Goal: Information Seeking & Learning: Learn about a topic

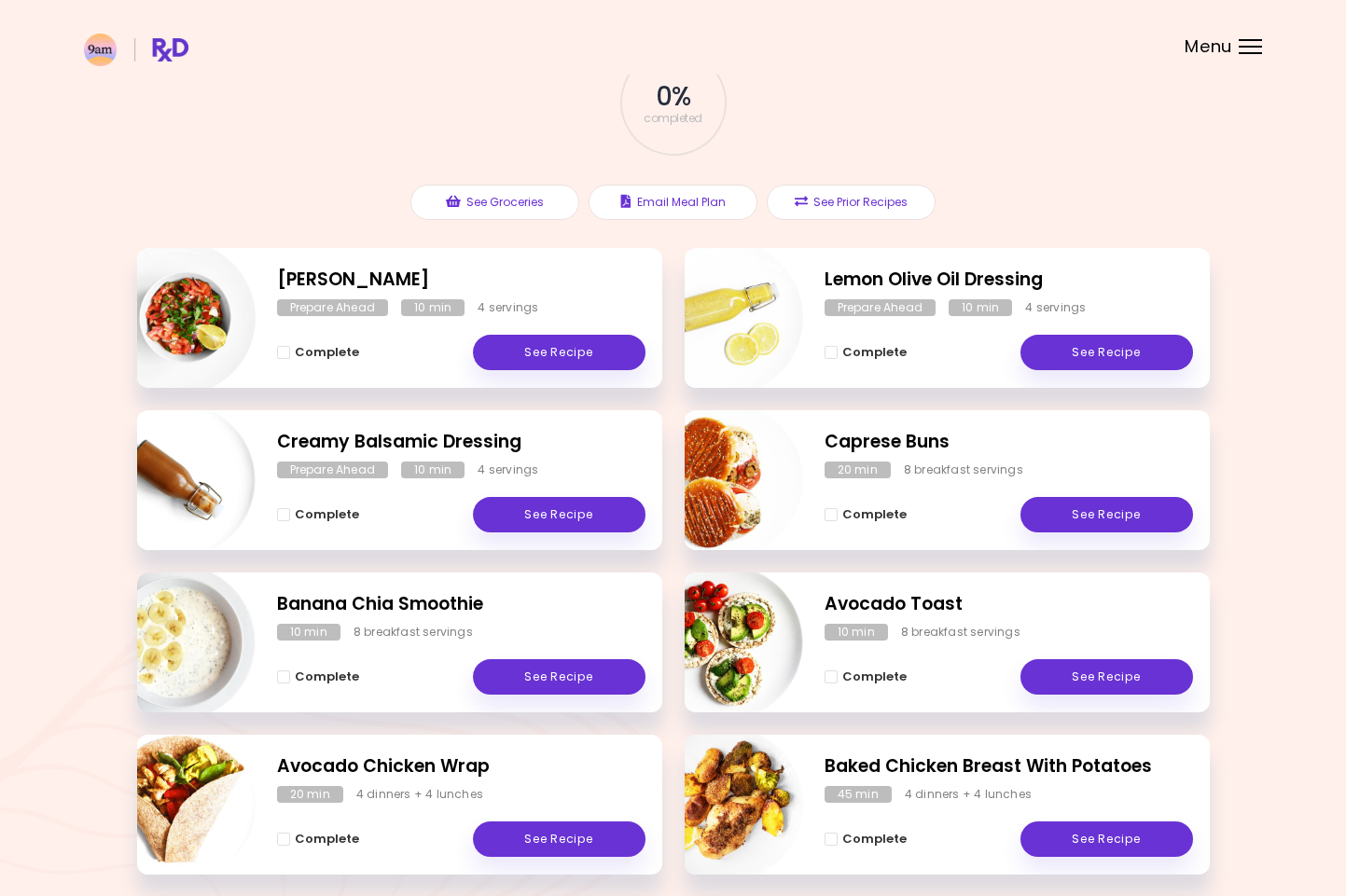
scroll to position [109, 0]
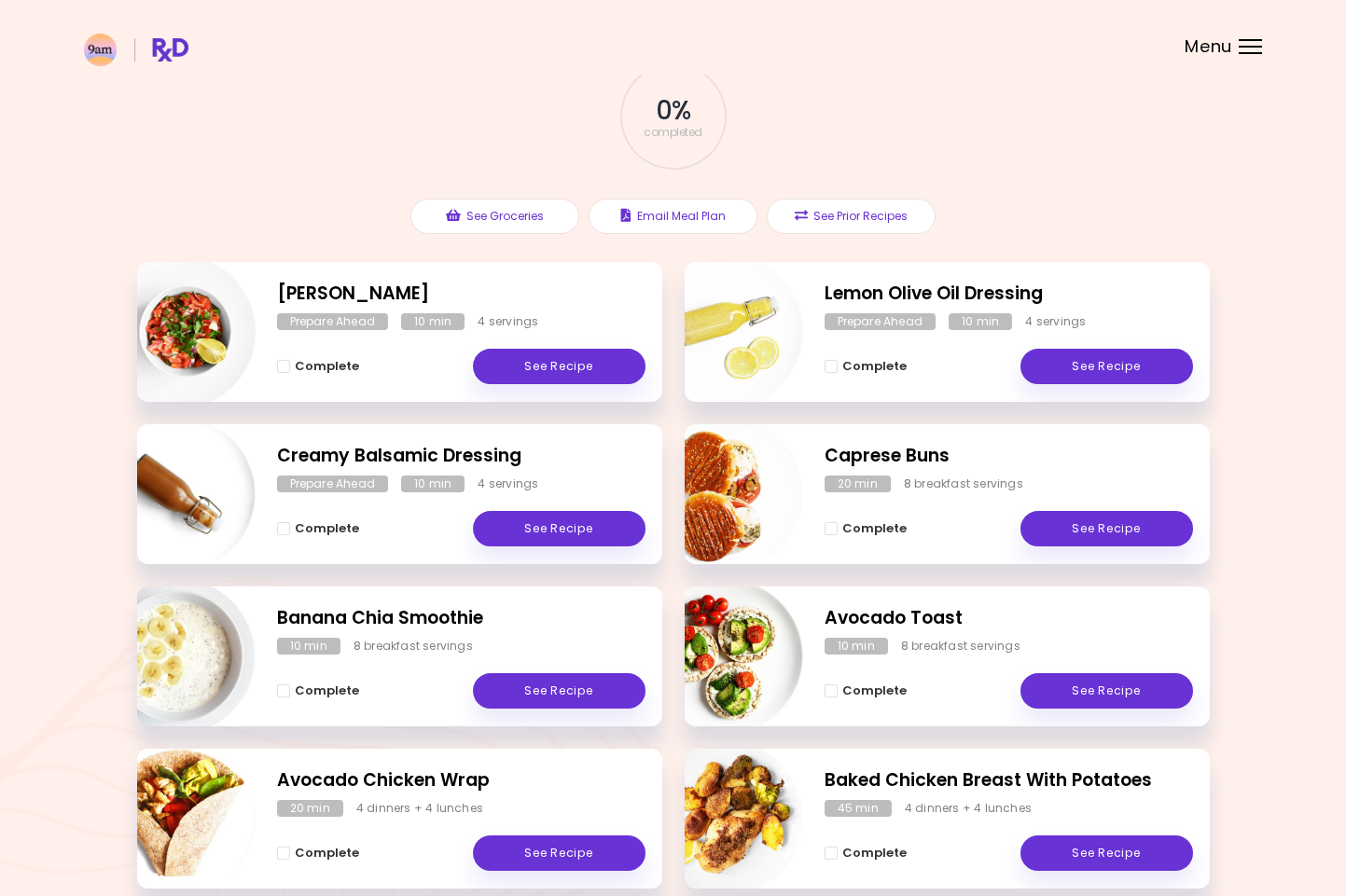
drag, startPoint x: 923, startPoint y: 456, endPoint x: 907, endPoint y: 479, distance: 28.0
click at [923, 456] on h2 "Caprese Buns" at bounding box center [1009, 456] width 368 height 27
click at [906, 479] on div "8 breakfast servings" at bounding box center [963, 484] width 120 height 17
click at [902, 450] on h2 "Caprese Buns" at bounding box center [1009, 456] width 368 height 27
click at [1098, 522] on link "See Recipe" at bounding box center [1107, 528] width 173 height 35
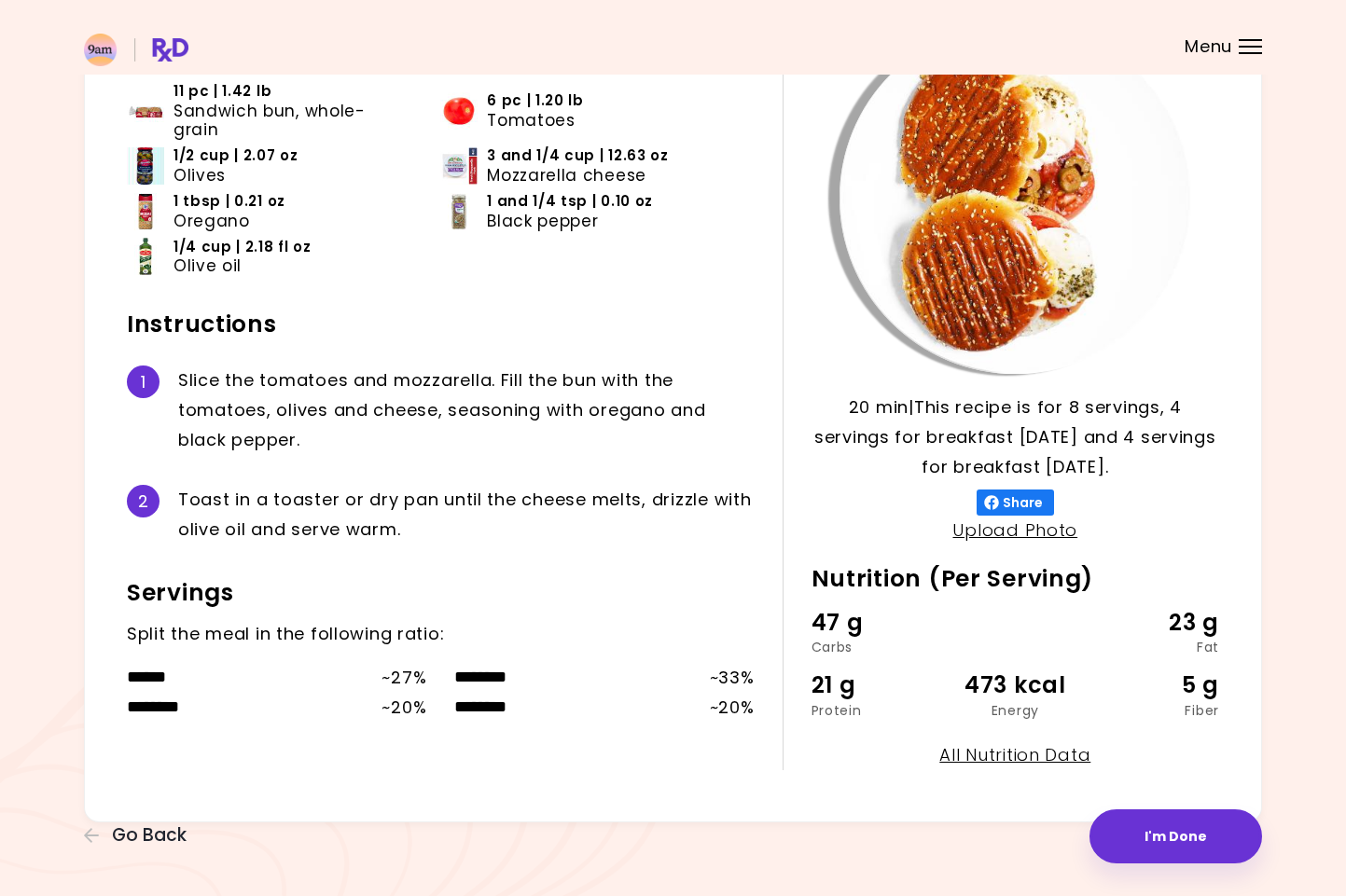
scroll to position [166, 0]
drag, startPoint x: 232, startPoint y: 360, endPoint x: 484, endPoint y: 358, distance: 252.0
click at [484, 366] on div "S l i c e t h e t o m a t o e s a n d m o z [PERSON_NAME] . F i l l t h e b u n…" at bounding box center [466, 410] width 576 height 89
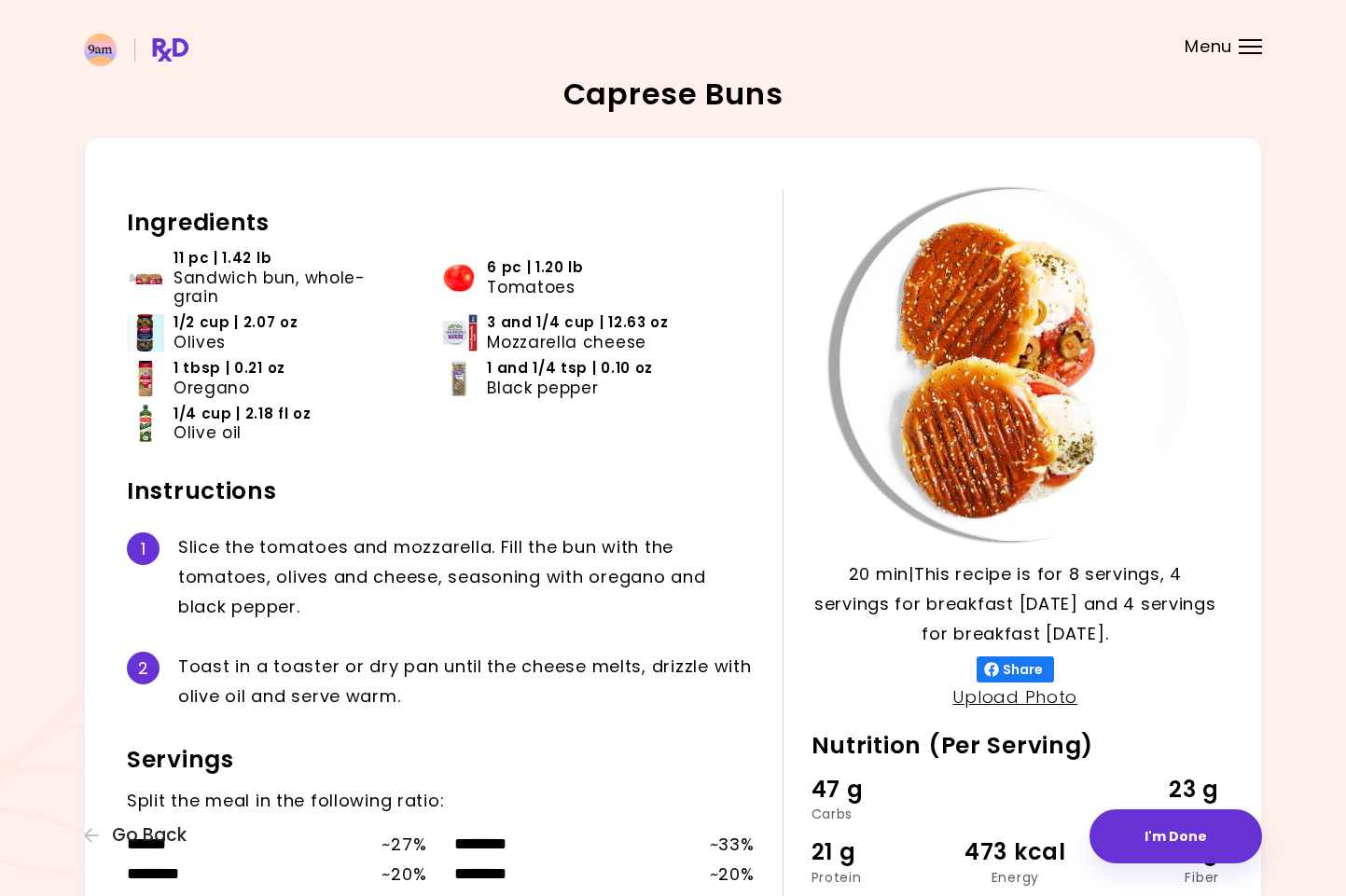
scroll to position [0, 0]
click at [623, 313] on span "3 and 1/4 cup | 12.63 oz" at bounding box center [577, 322] width 181 height 18
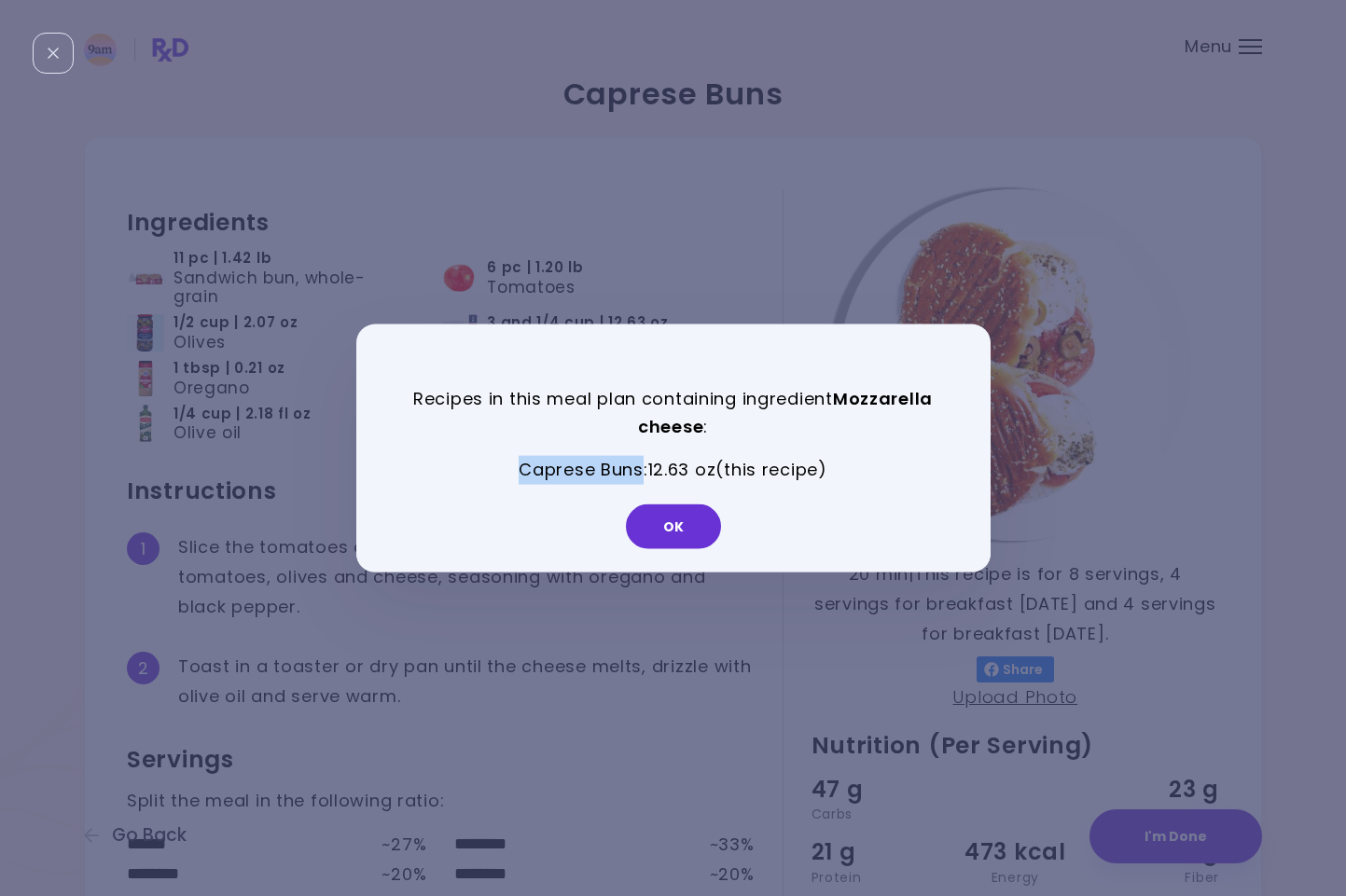
drag, startPoint x: 516, startPoint y: 470, endPoint x: 620, endPoint y: 470, distance: 104.0
click at [636, 468] on p "Caprese Buns : 12.63 oz (this recipe)" at bounding box center [673, 470] width 541 height 29
copy p "Caprese Buns"
click at [668, 539] on button "OK" at bounding box center [673, 526] width 95 height 45
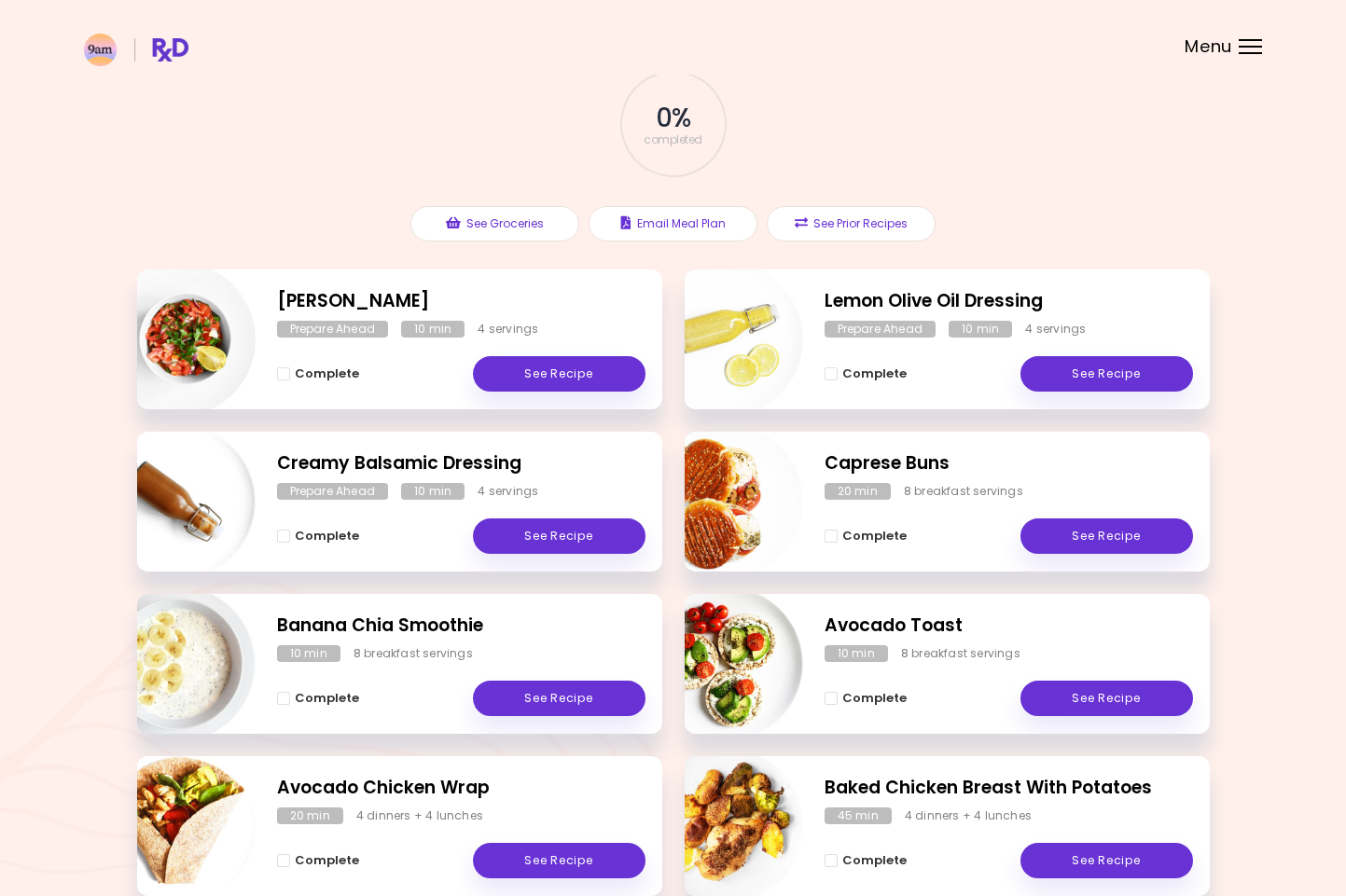
scroll to position [105, 0]
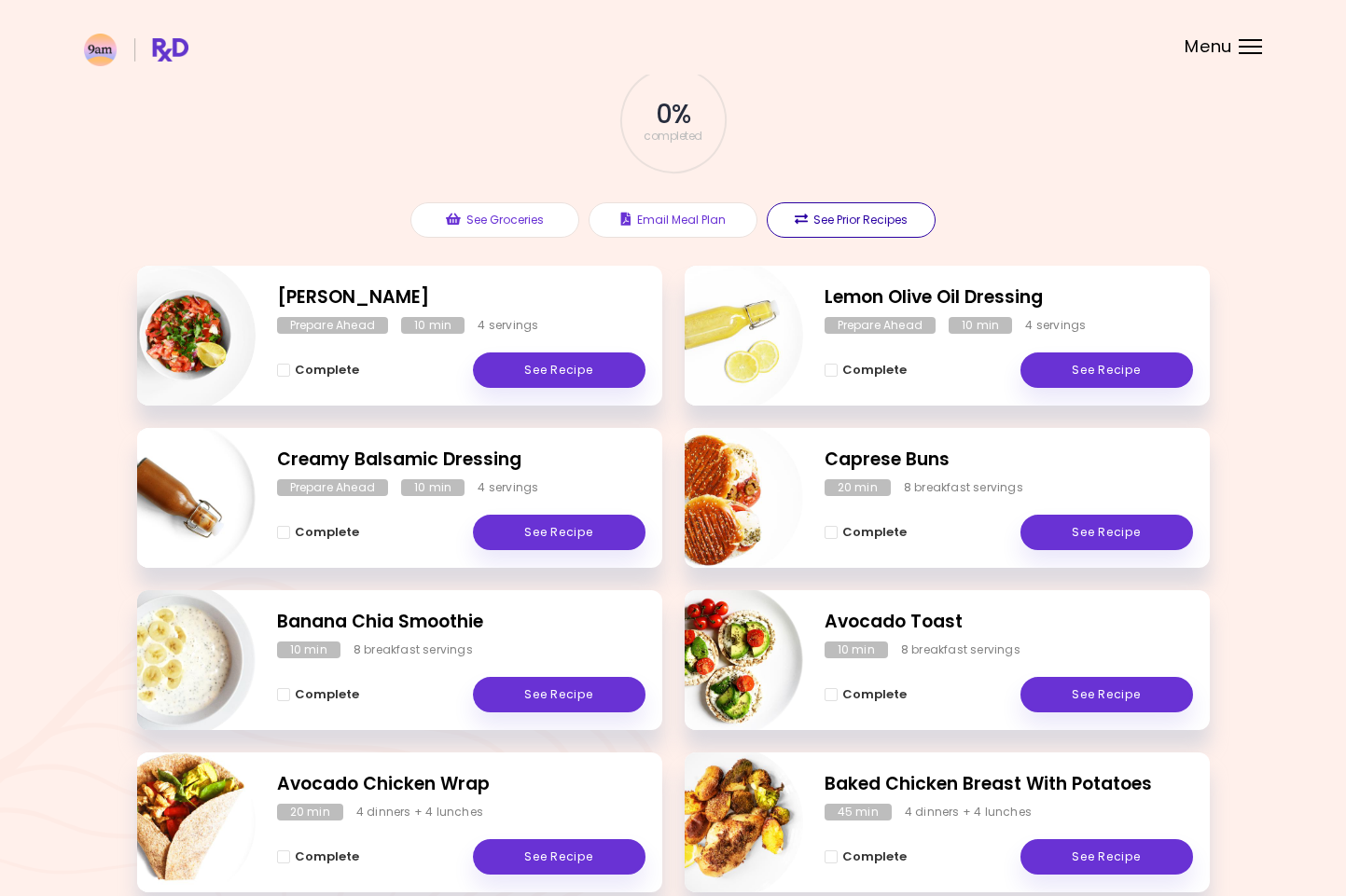
click at [879, 222] on button "See Prior Recipes" at bounding box center [851, 219] width 169 height 35
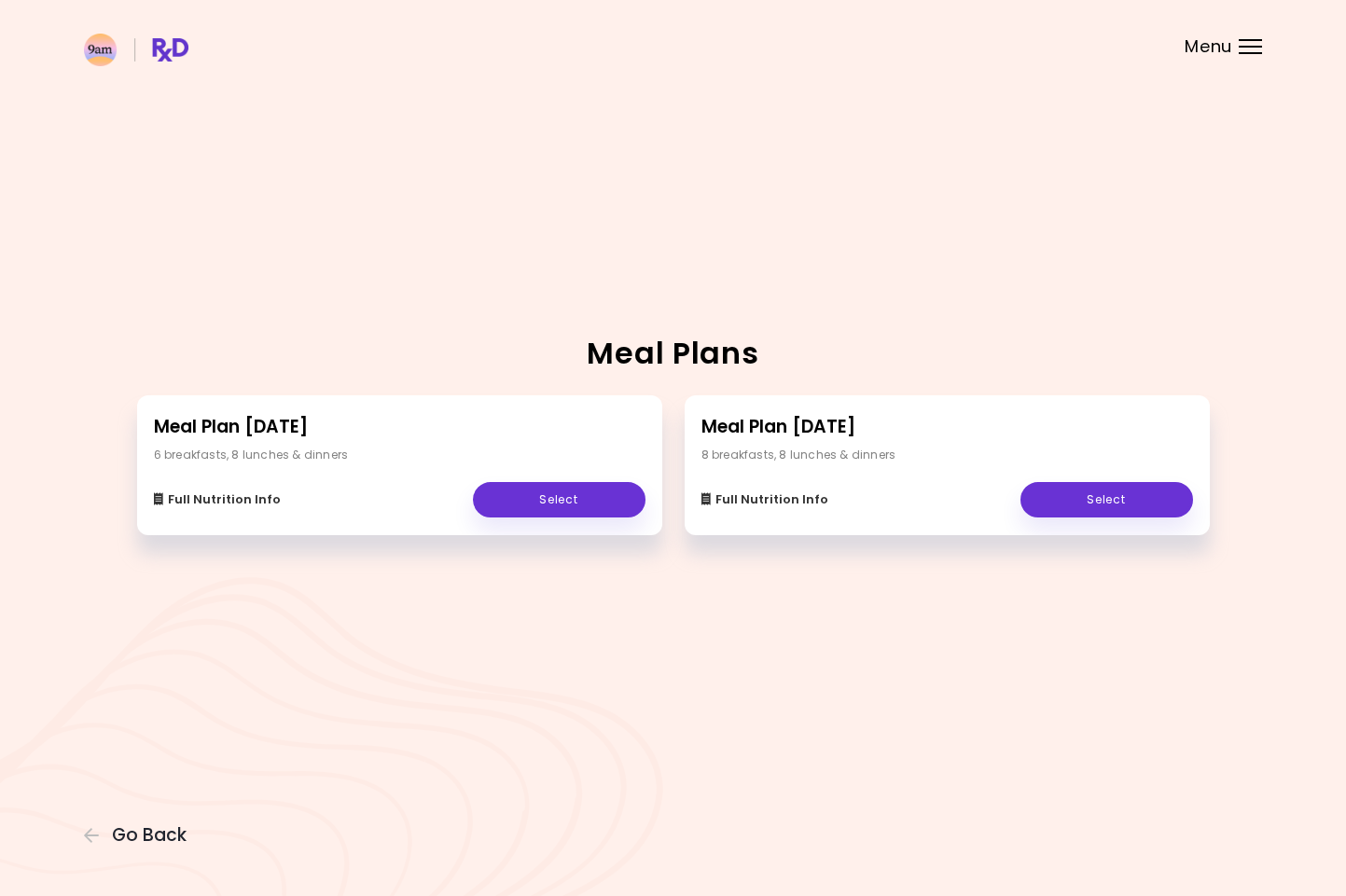
click at [782, 458] on div "8 breakfasts , 8 lunches & dinners" at bounding box center [799, 455] width 195 height 17
click at [1038, 487] on link "Select" at bounding box center [1107, 499] width 173 height 35
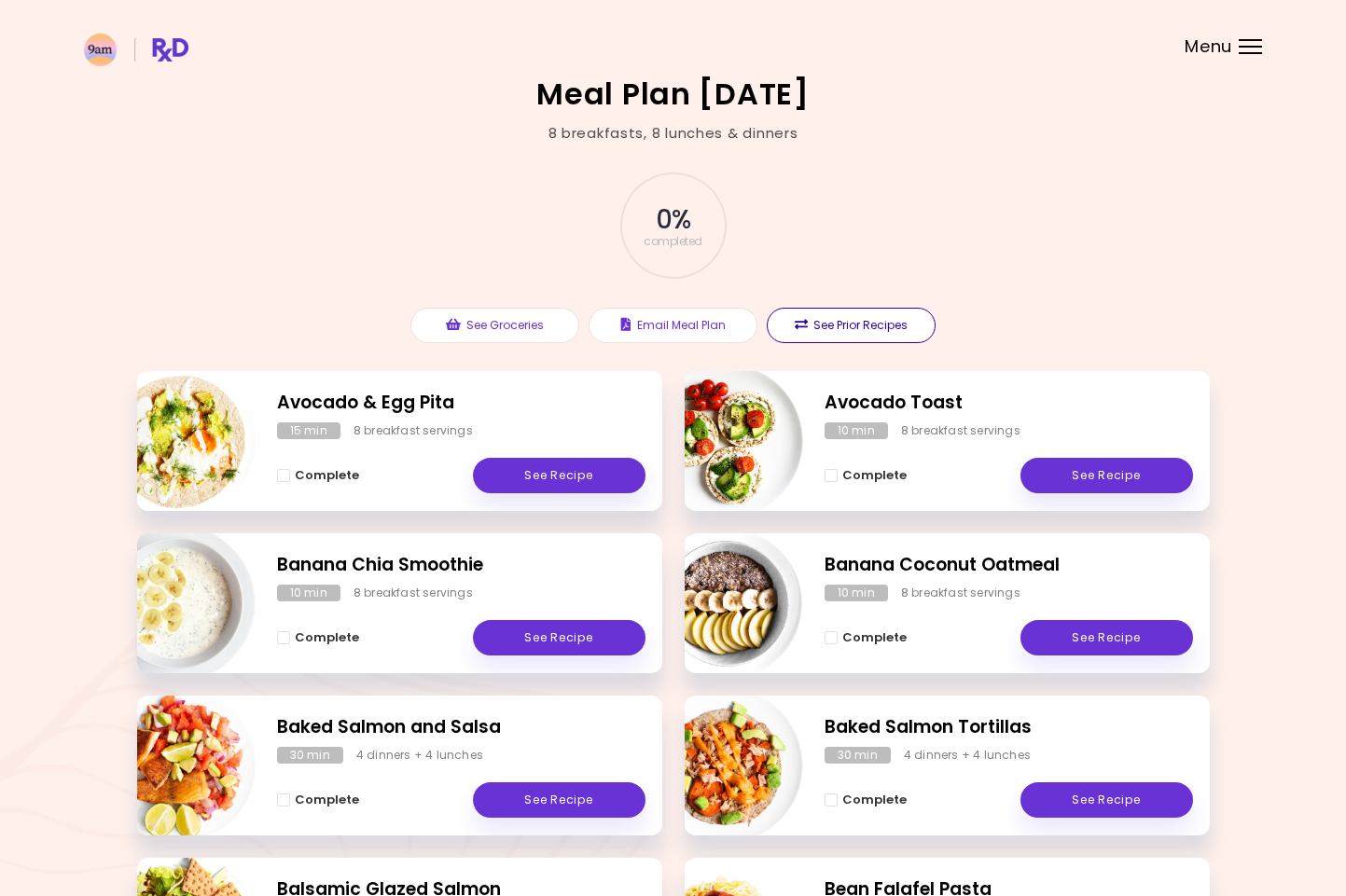
click at [843, 314] on button "See Prior Recipes" at bounding box center [851, 325] width 169 height 35
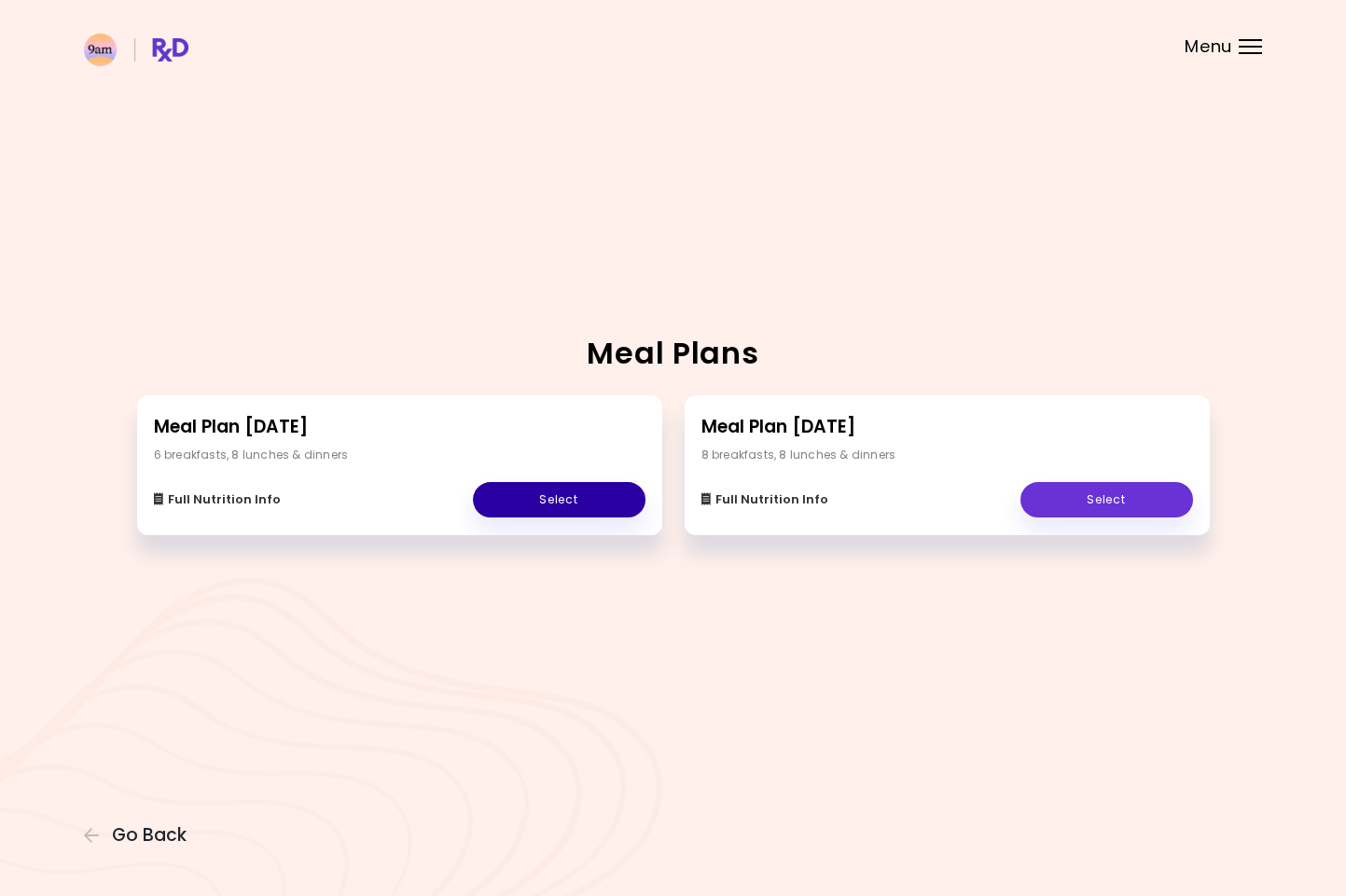
click at [575, 490] on link "Select" at bounding box center [559, 499] width 173 height 35
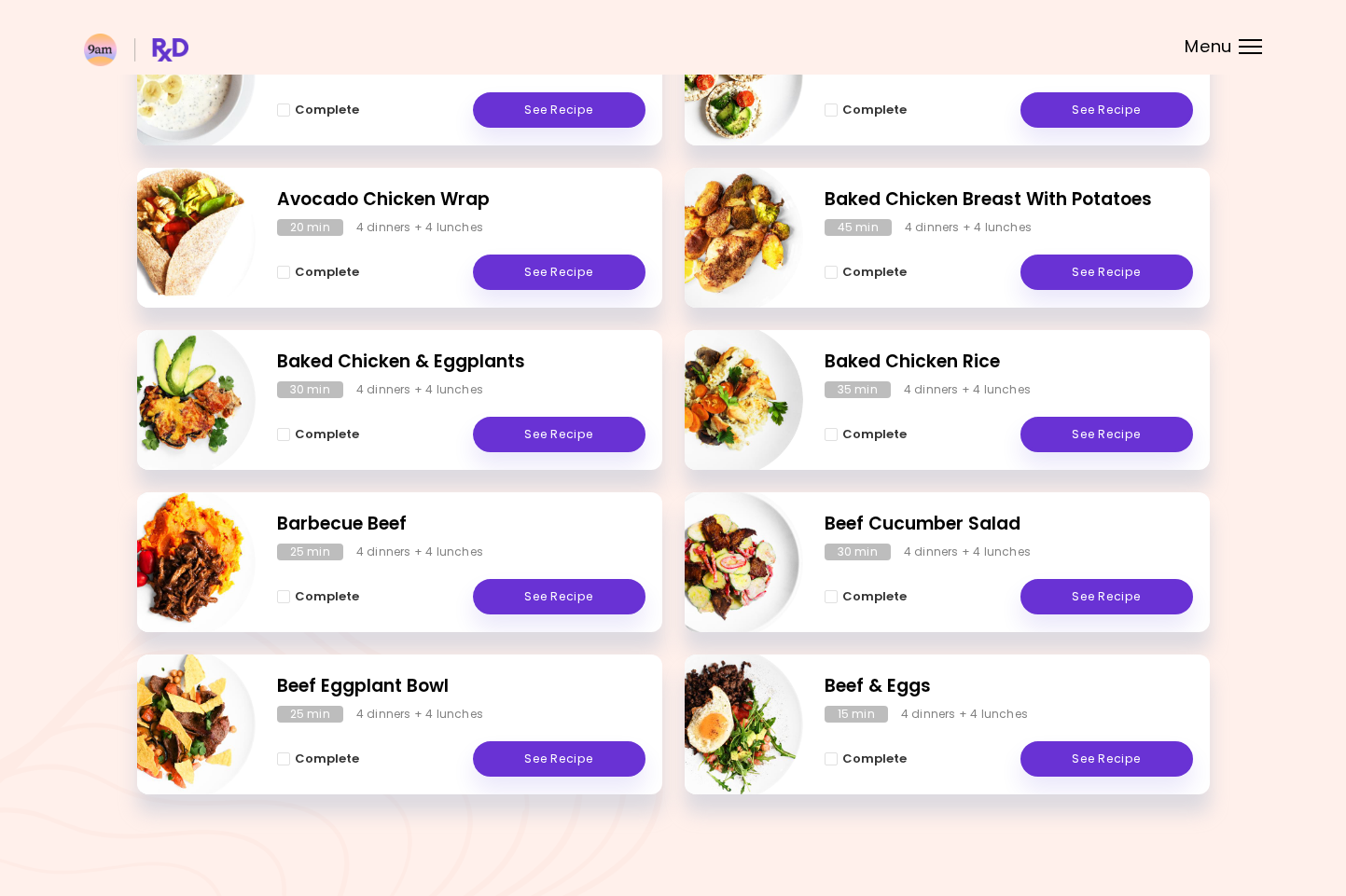
scroll to position [689, 0]
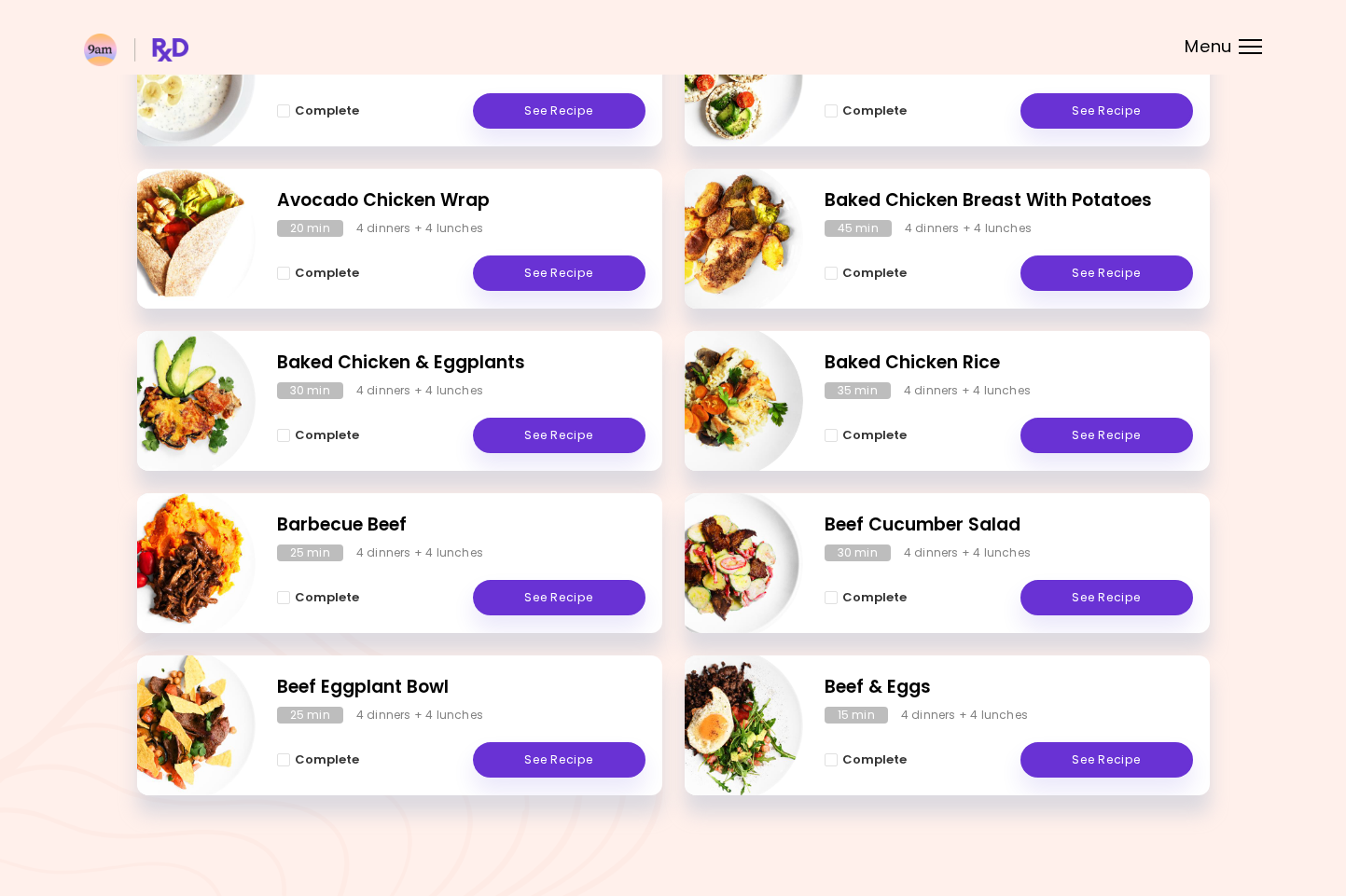
click at [188, 375] on img "Info - Baked Chicken & Eggplants" at bounding box center [178, 402] width 155 height 155
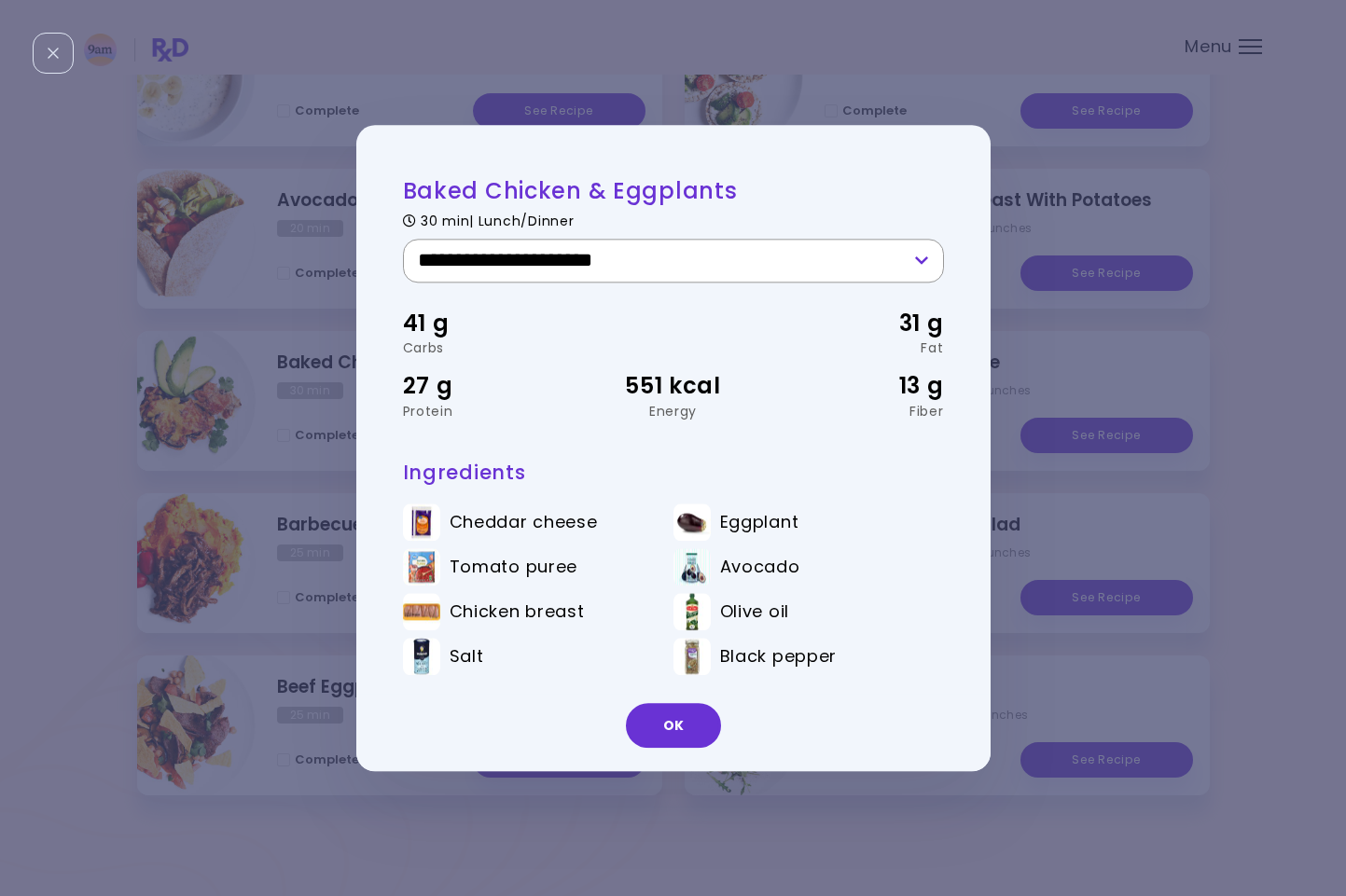
select select "**"
click at [683, 729] on button "OK" at bounding box center [673, 725] width 95 height 45
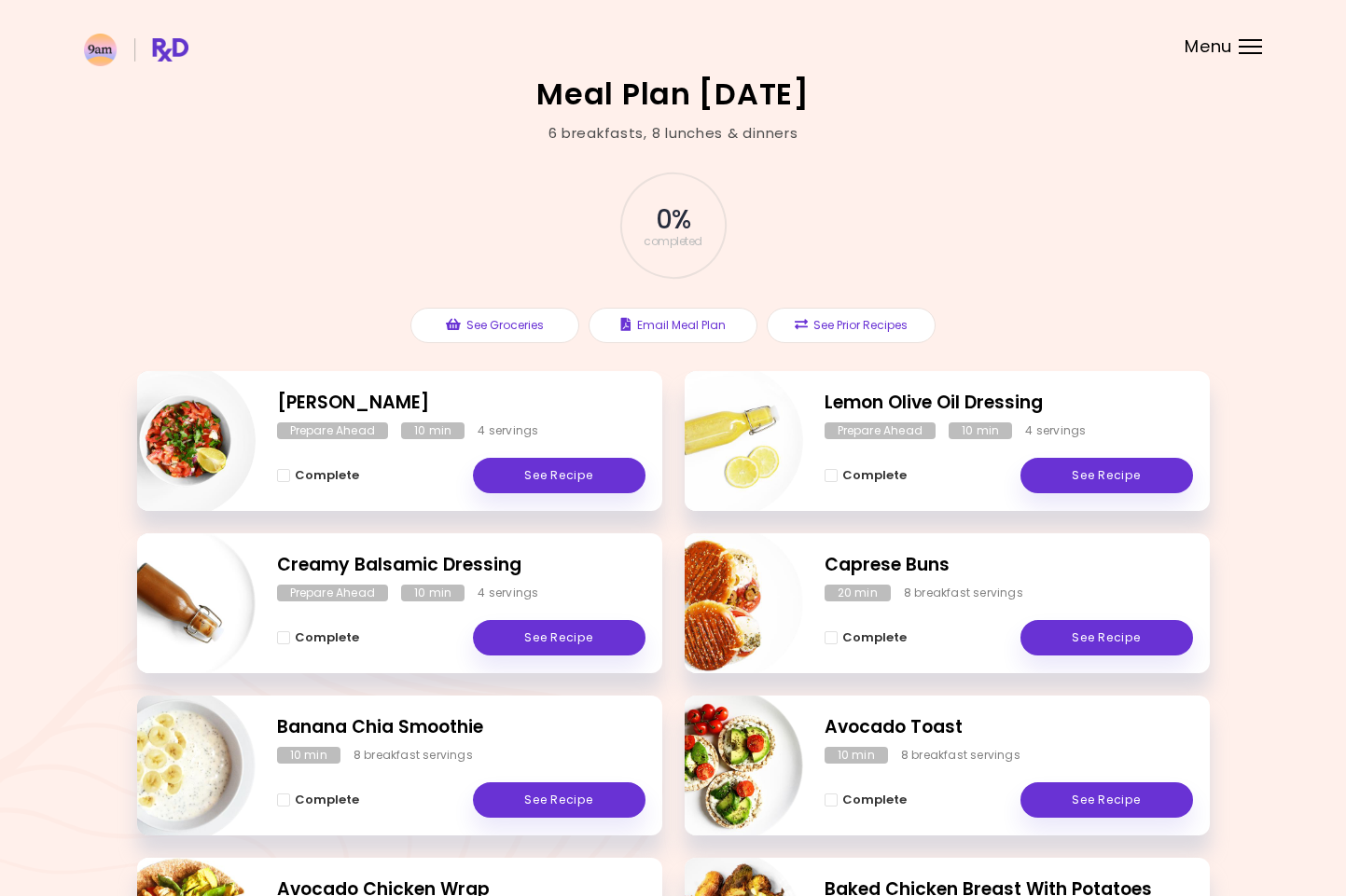
scroll to position [0, 0]
click at [739, 602] on img "Info - Caprese Buns" at bounding box center [726, 604] width 155 height 155
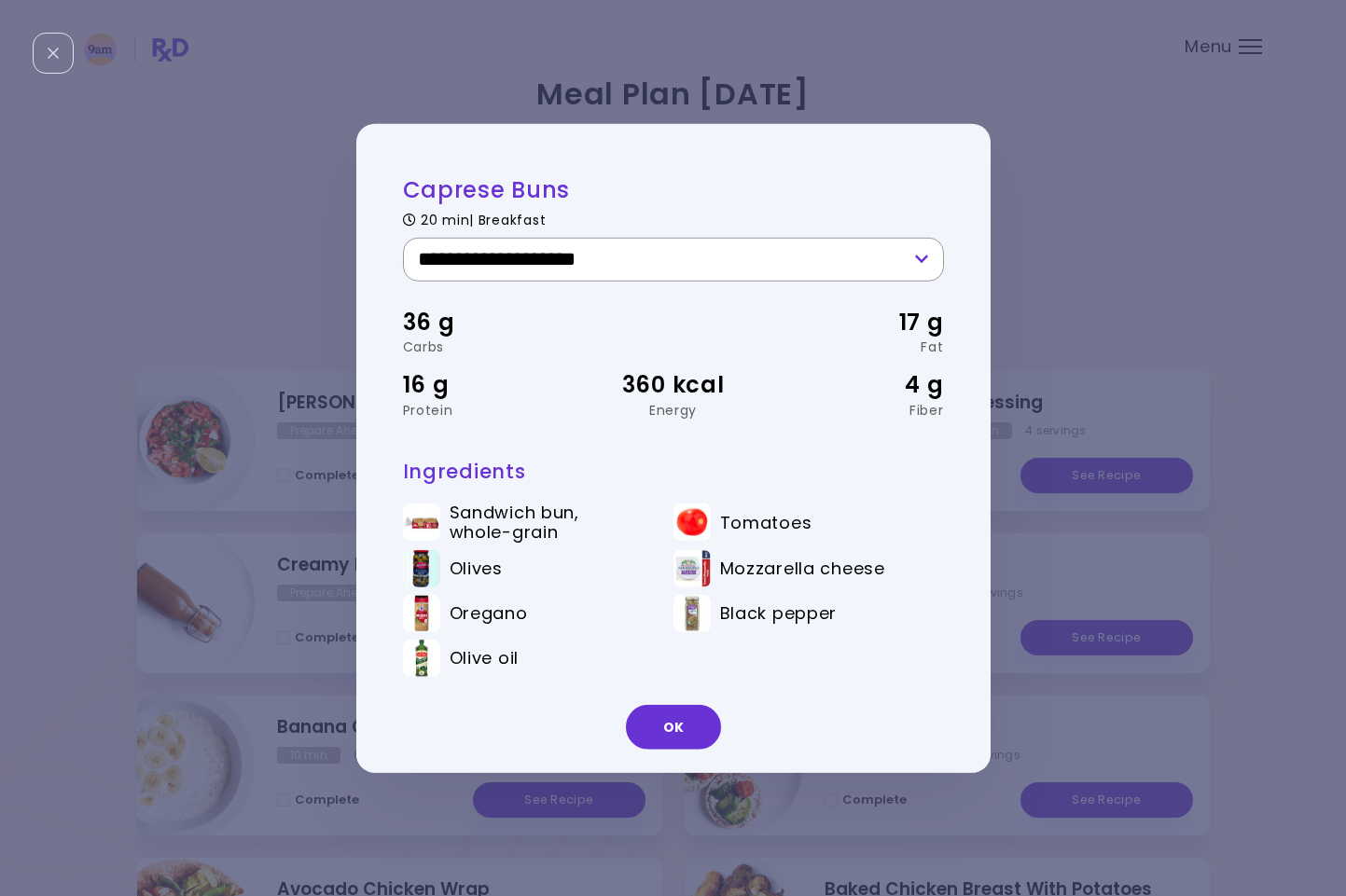
select select "*"
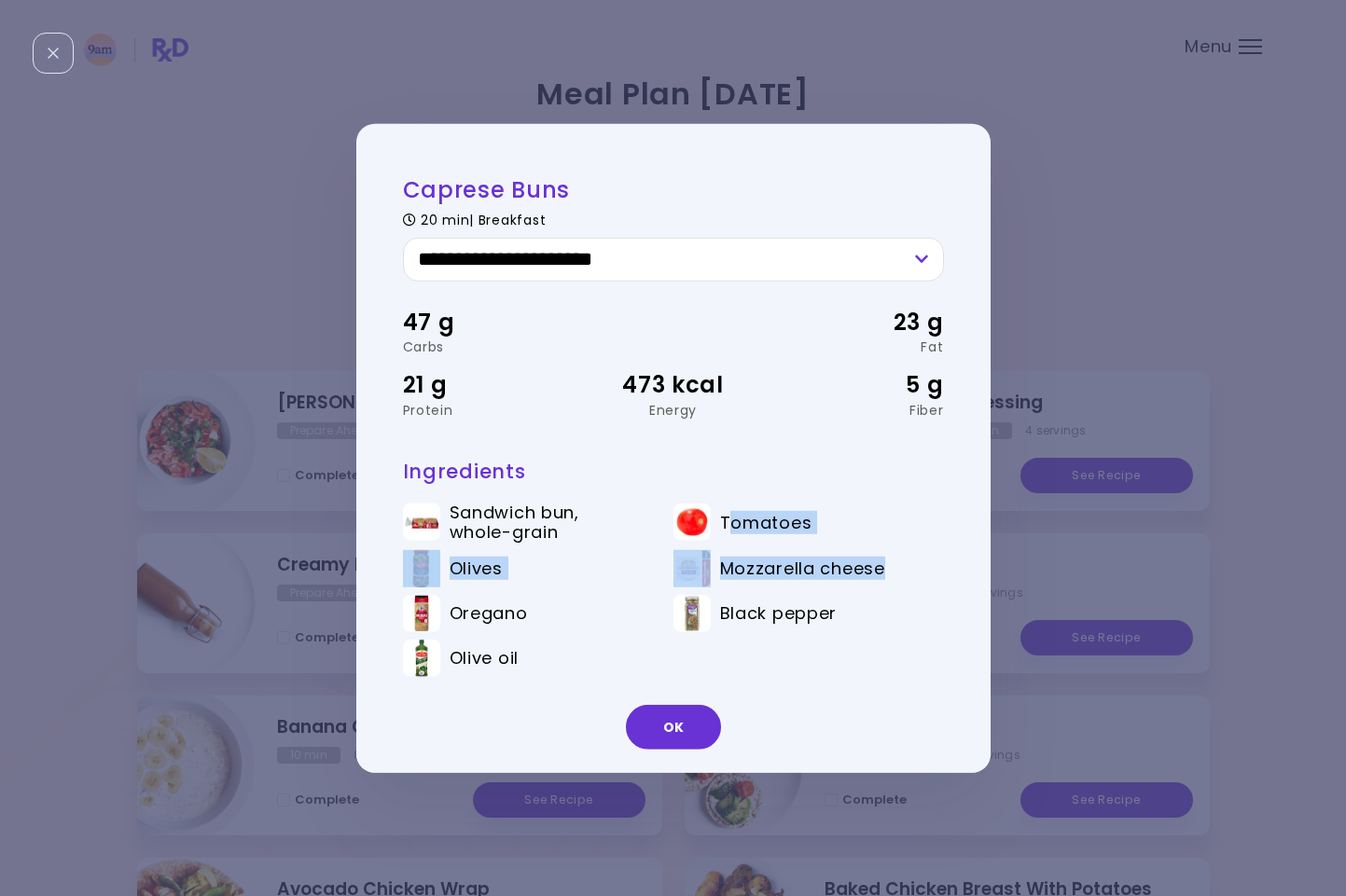
drag, startPoint x: 728, startPoint y: 520, endPoint x: 727, endPoint y: 590, distance: 70.0
click at [728, 588] on ul "Sandwich bun, whole-grain Tomatoes Olives Mozzarella cheese Oregano Black peppe…" at bounding box center [673, 593] width 541 height 210
click at [727, 590] on li "Mozzarella cheese" at bounding box center [809, 572] width 270 height 45
click at [1144, 168] on div "**********" at bounding box center [673, 448] width 1346 height 896
